Goal: Information Seeking & Learning: Learn about a topic

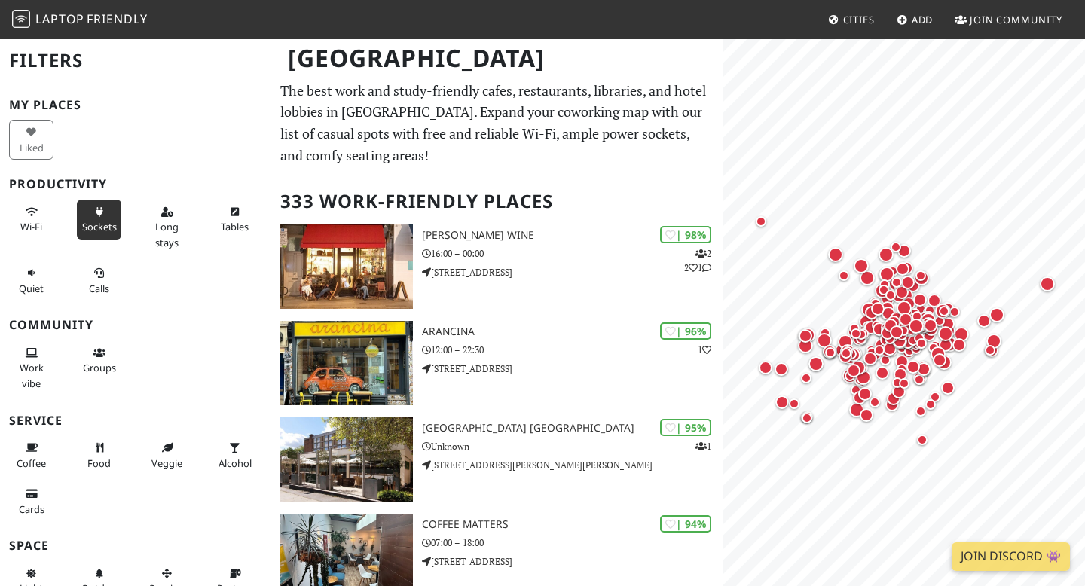
click at [95, 219] on button "Sockets" at bounding box center [99, 220] width 44 height 40
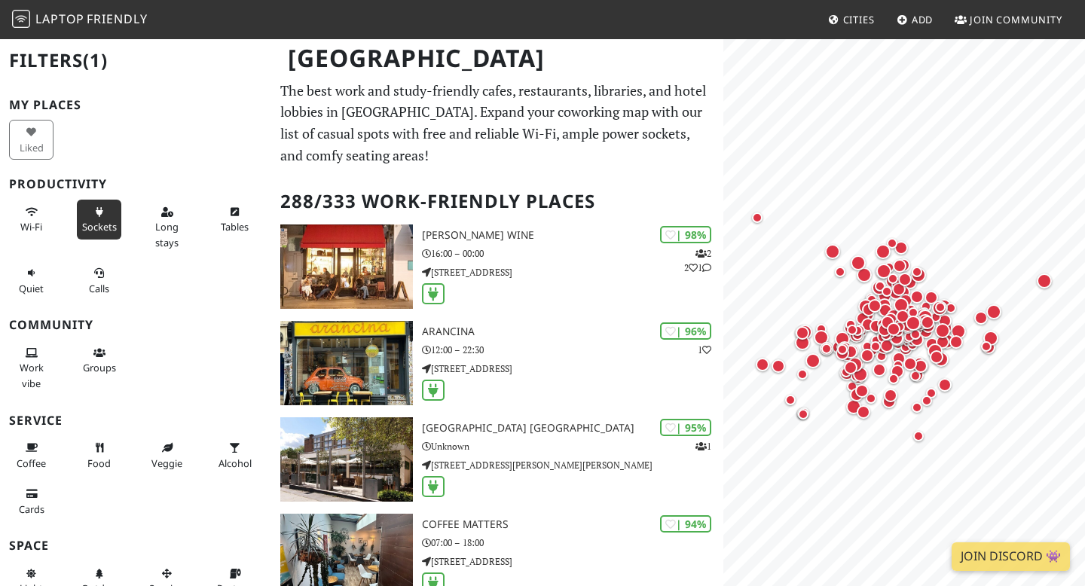
click at [54, 225] on div "Wi-Fi" at bounding box center [34, 227] width 68 height 61
click at [35, 218] on button "Wi-Fi" at bounding box center [31, 220] width 44 height 40
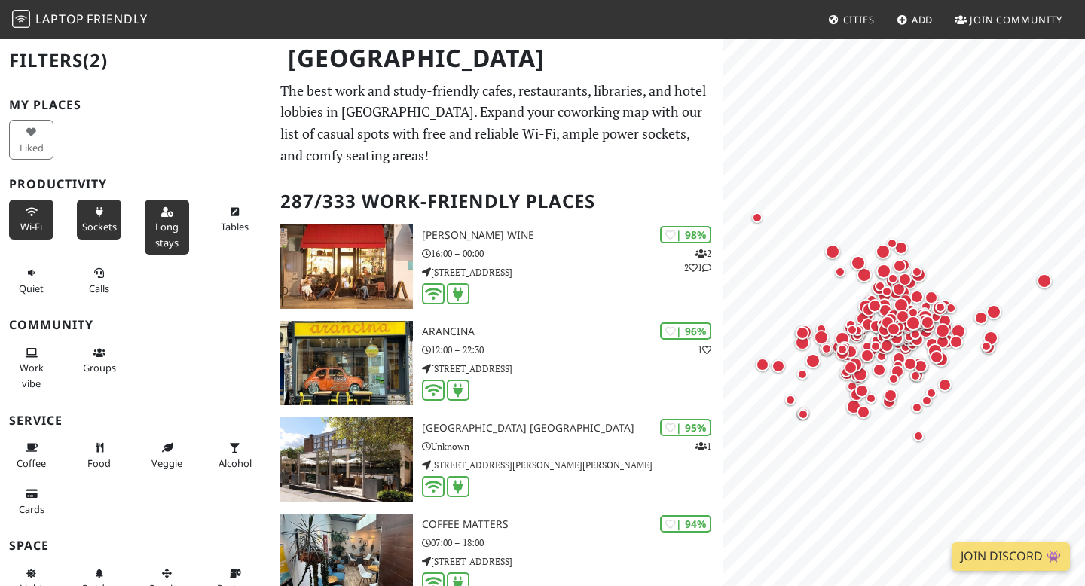
click at [164, 224] on span "Long stays" at bounding box center [166, 234] width 23 height 29
click at [44, 283] on button "Quiet" at bounding box center [31, 281] width 44 height 40
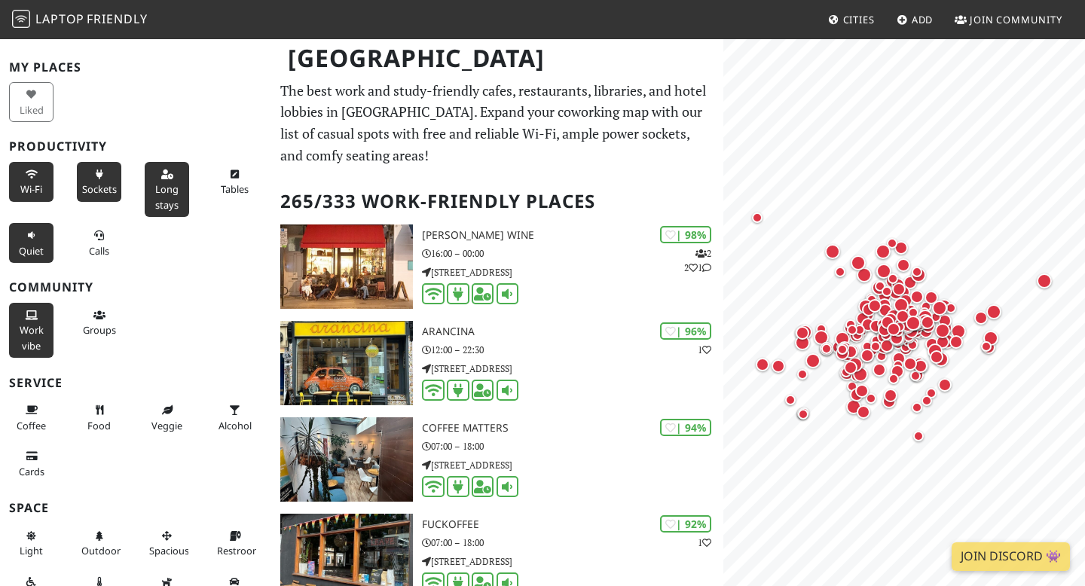
click at [29, 323] on button "Work vibe" at bounding box center [31, 330] width 44 height 55
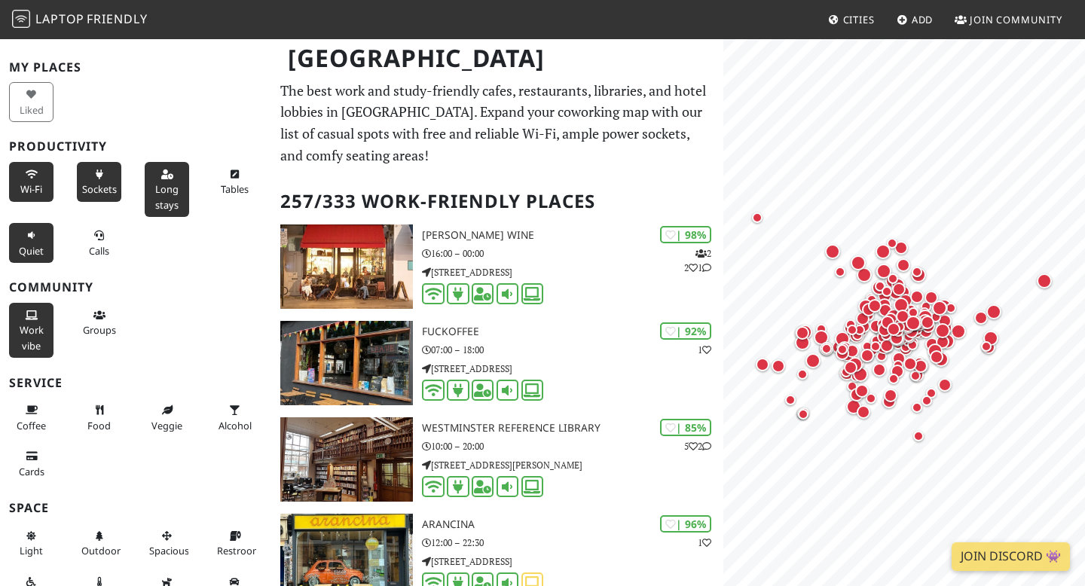
scroll to position [64, 0]
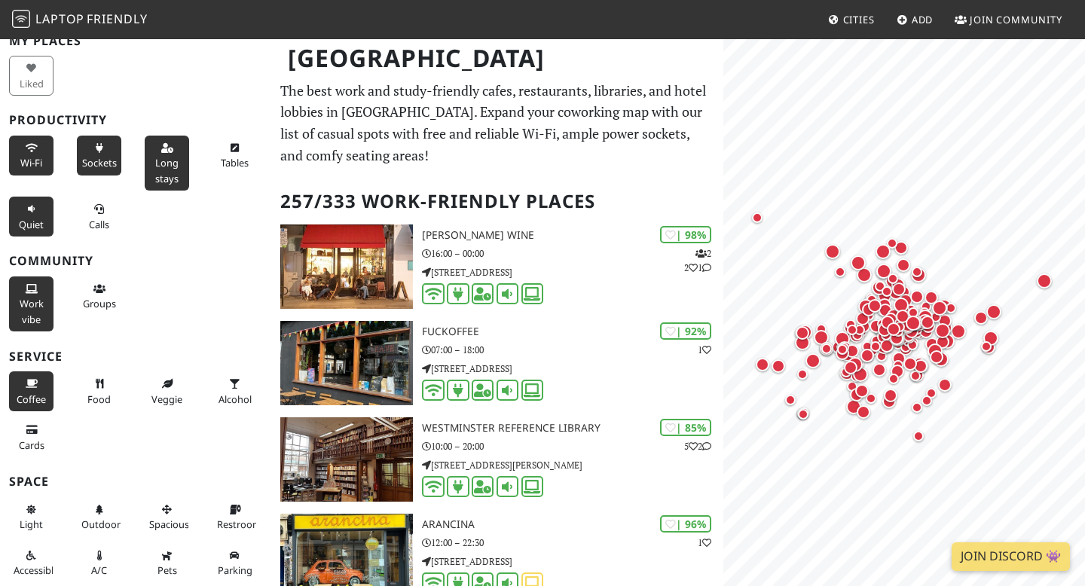
click at [41, 401] on span "Coffee" at bounding box center [31, 400] width 29 height 14
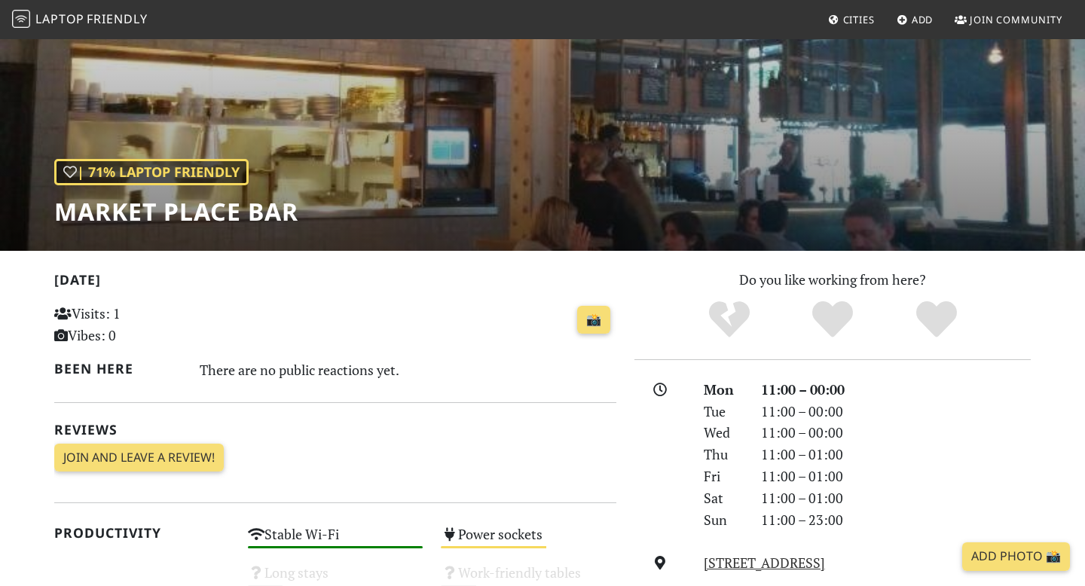
scroll to position [118, 0]
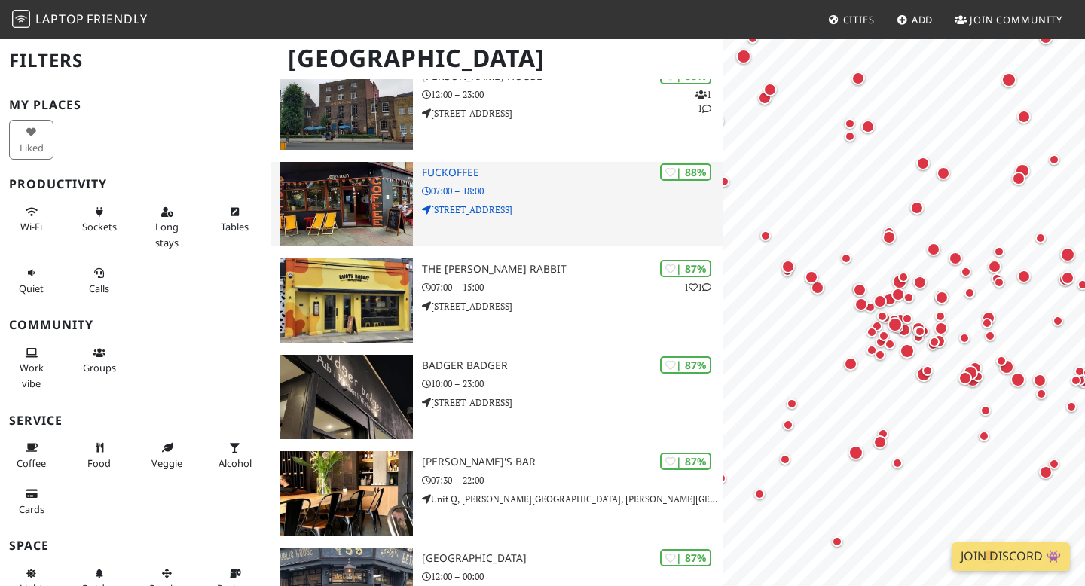
scroll to position [1871, 0]
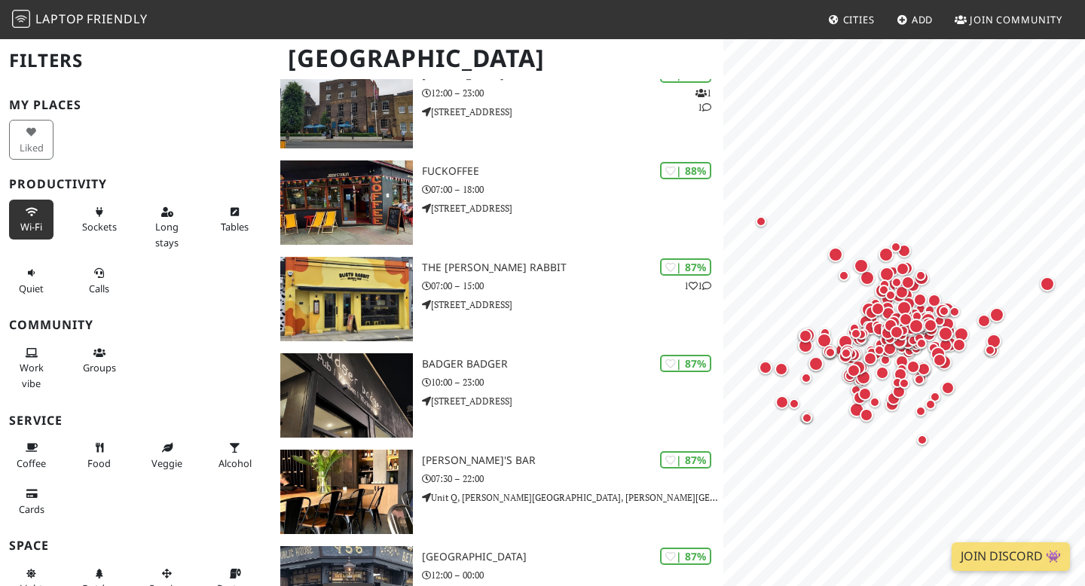
click at [38, 225] on span "Wi-Fi" at bounding box center [31, 227] width 22 height 14
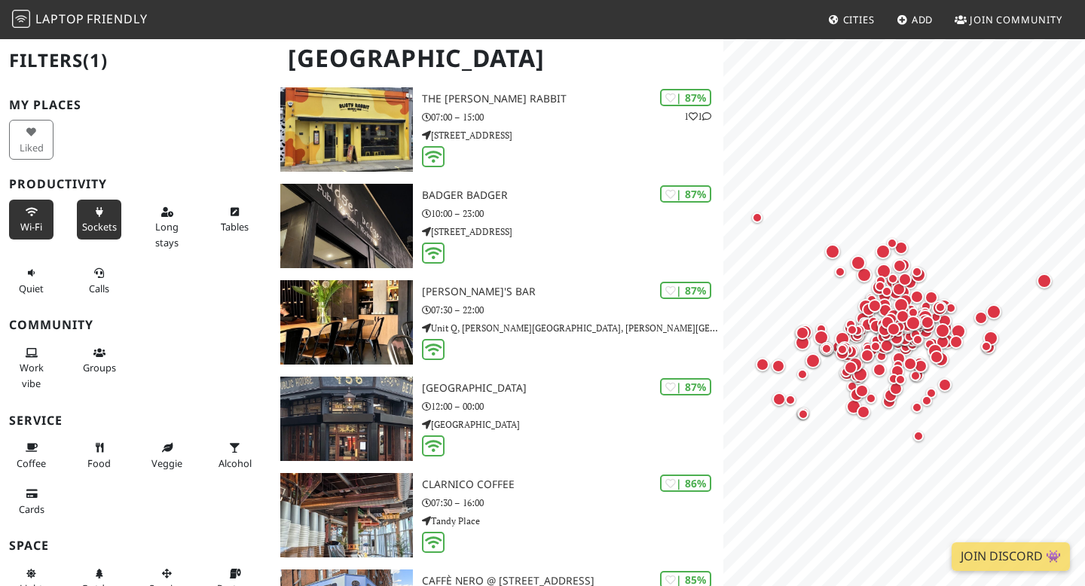
click at [113, 225] on span "Sockets" at bounding box center [99, 227] width 35 height 14
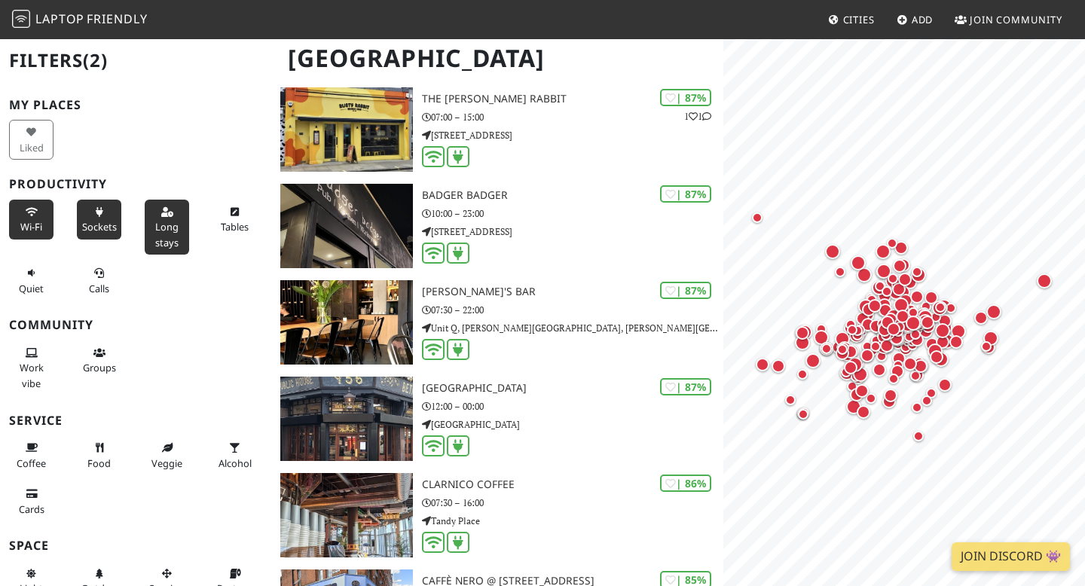
click at [166, 233] on span "Long stays" at bounding box center [166, 234] width 23 height 29
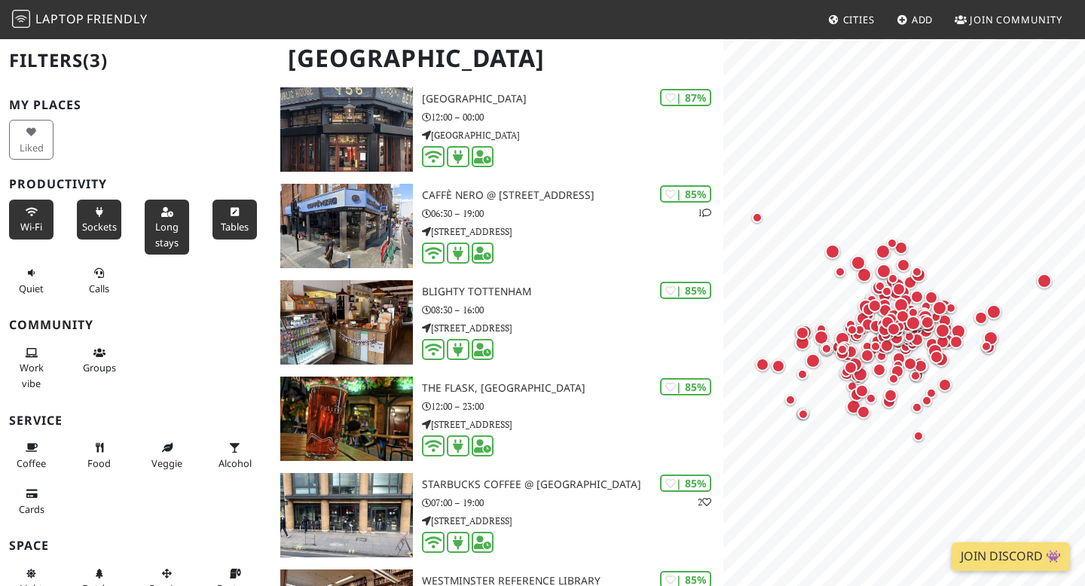
click at [245, 225] on span "Tables" at bounding box center [235, 227] width 28 height 14
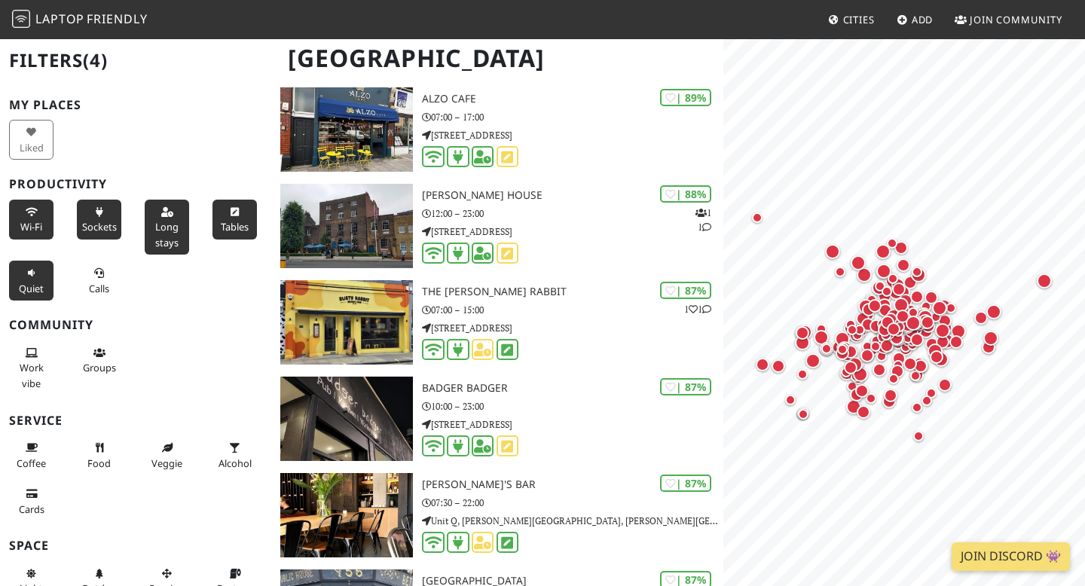
click at [38, 273] on button "Quiet" at bounding box center [31, 281] width 44 height 40
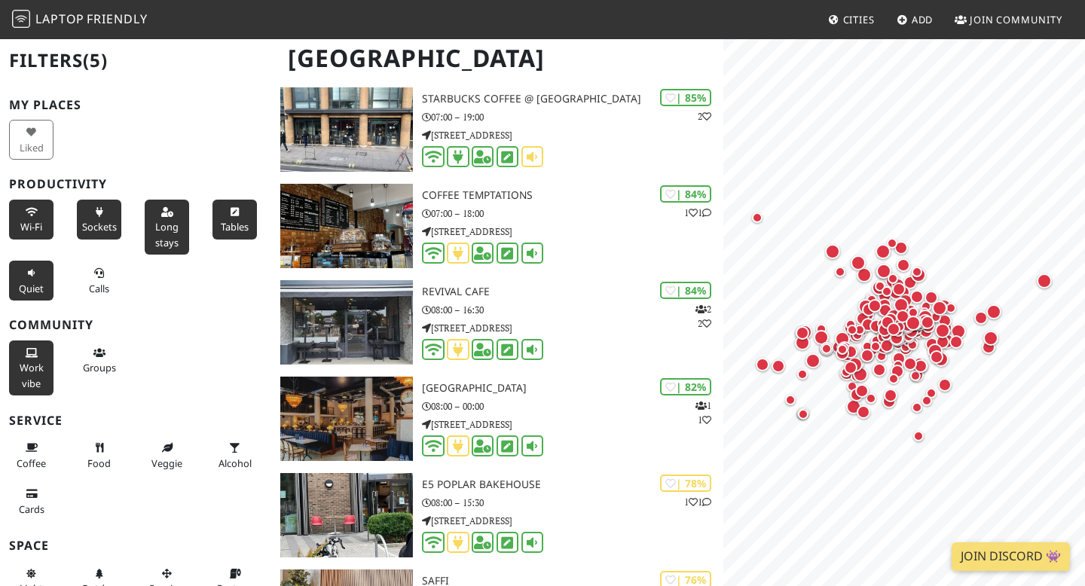
click at [35, 370] on span "Work vibe" at bounding box center [32, 375] width 24 height 29
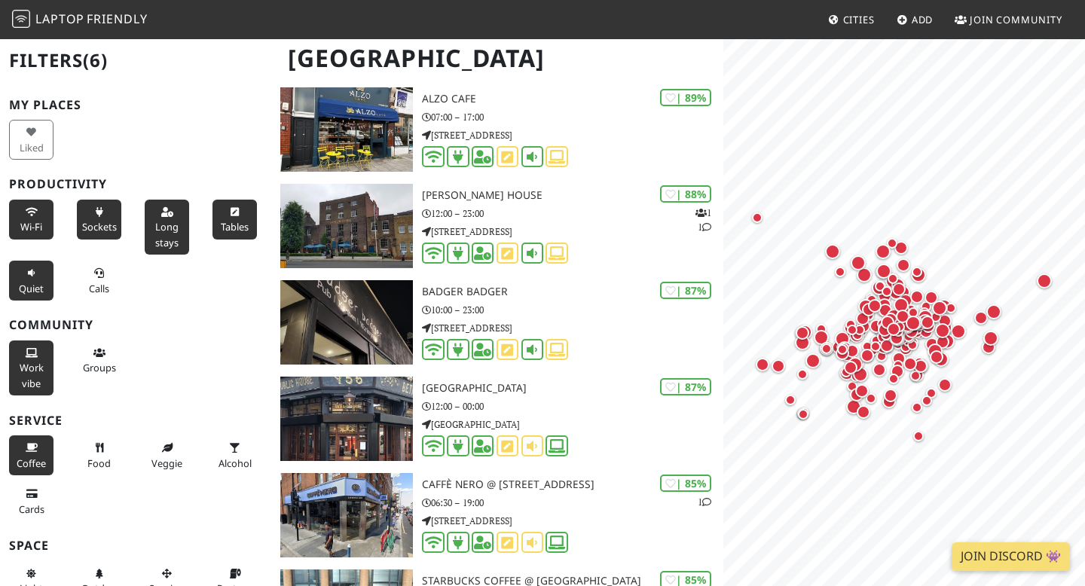
click at [38, 449] on button "Coffee" at bounding box center [31, 456] width 44 height 40
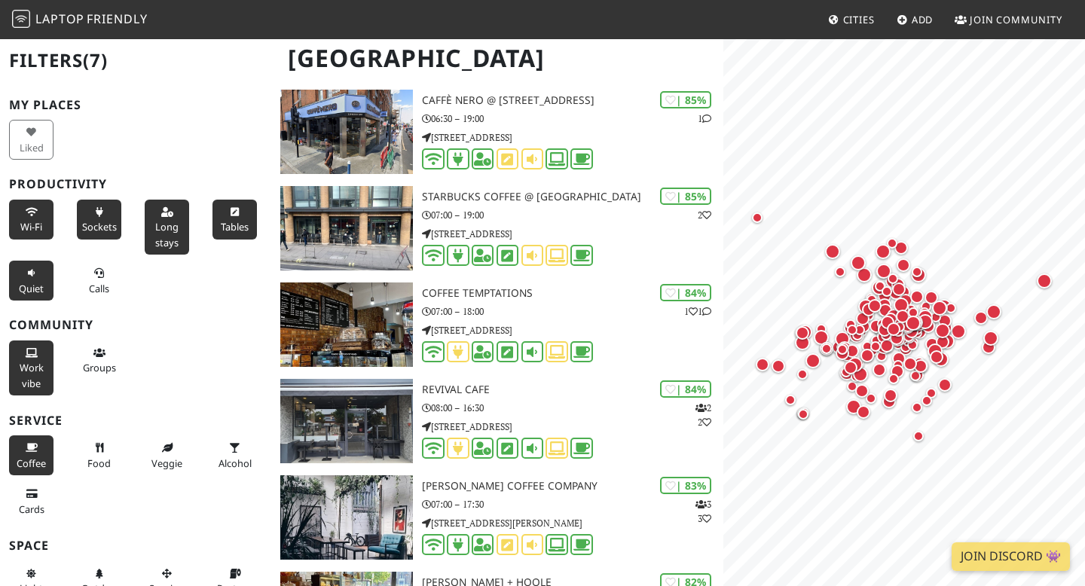
scroll to position [64, 0]
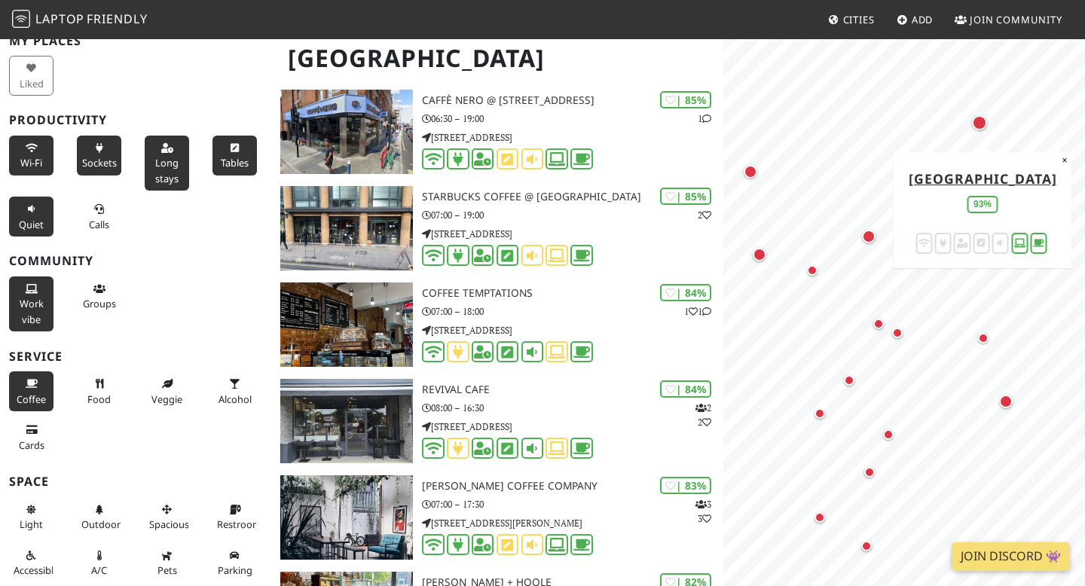
click at [980, 124] on div "Map marker" at bounding box center [979, 122] width 15 height 15
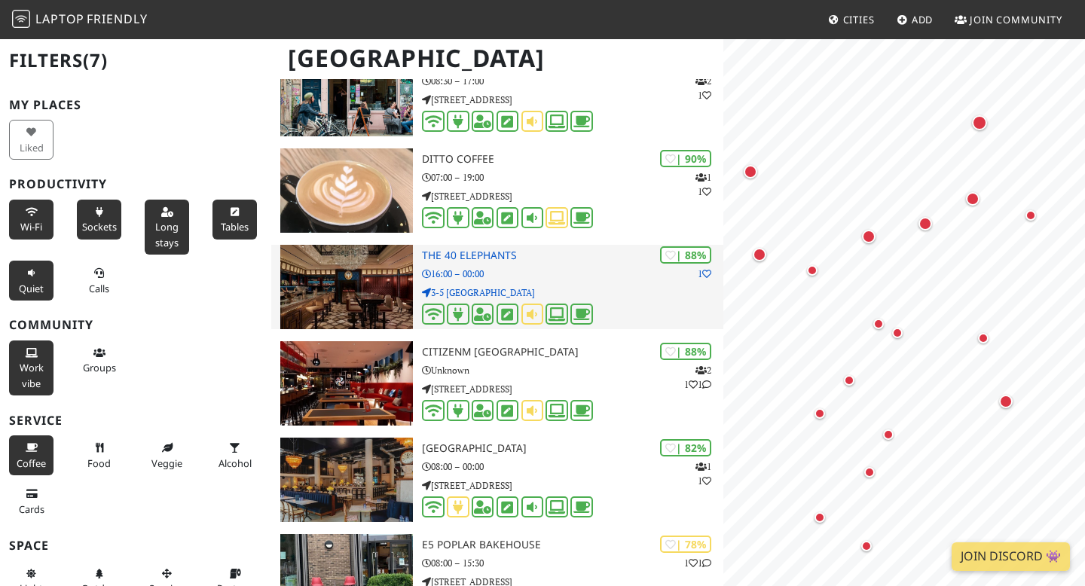
scroll to position [0, 0]
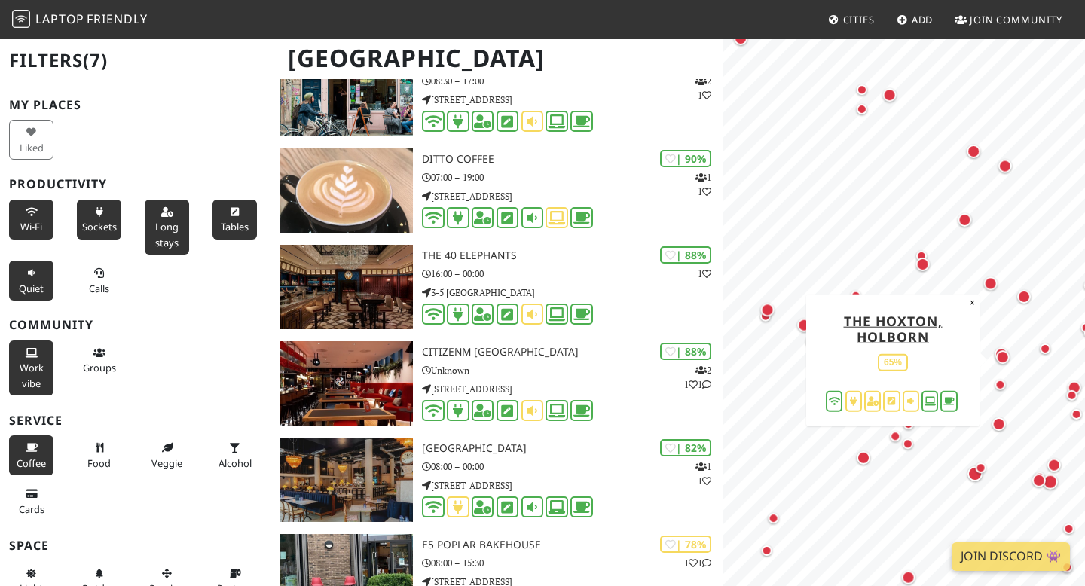
drag, startPoint x: 876, startPoint y: 355, endPoint x: 1047, endPoint y: 347, distance: 171.3
click at [1010, 350] on div "Map marker" at bounding box center [1003, 357] width 14 height 14
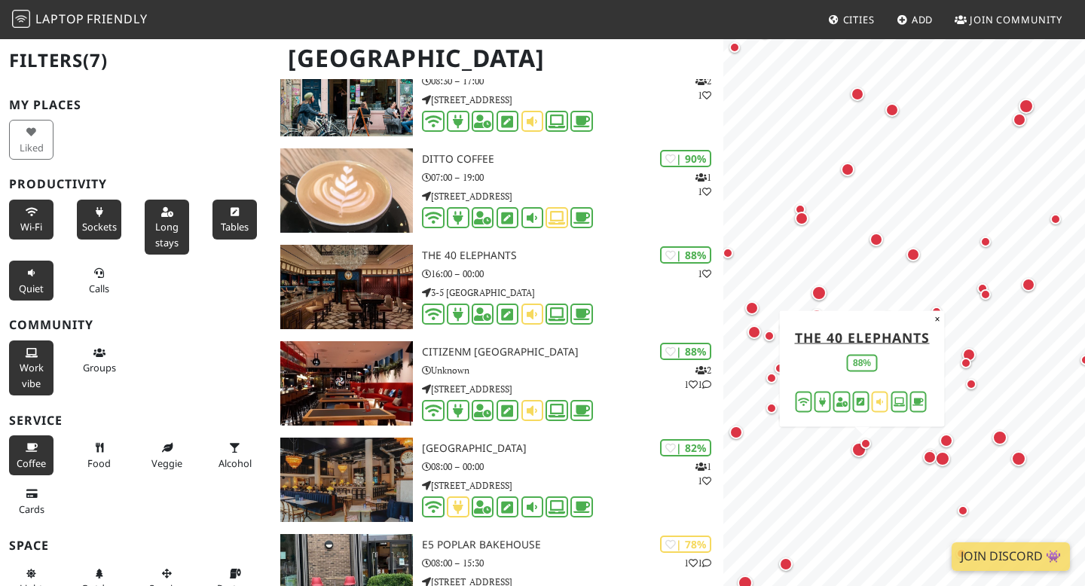
click at [858, 450] on div "Map marker" at bounding box center [859, 449] width 15 height 15
